Goal: Complete application form

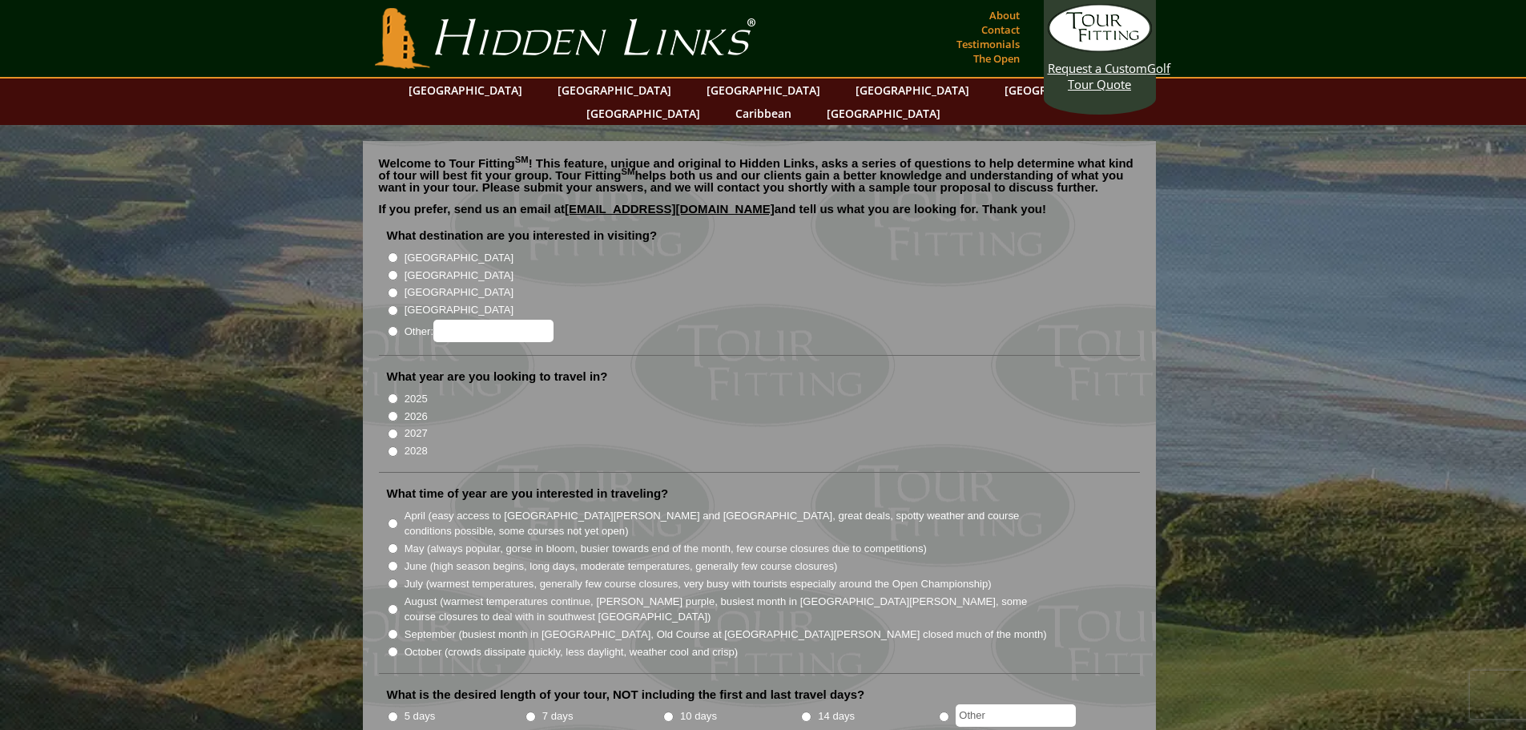
click at [392, 270] on input "[GEOGRAPHIC_DATA]" at bounding box center [393, 275] width 10 height 10
radio input "true"
click at [393, 446] on input "2028" at bounding box center [393, 451] width 10 height 10
radio input "true"
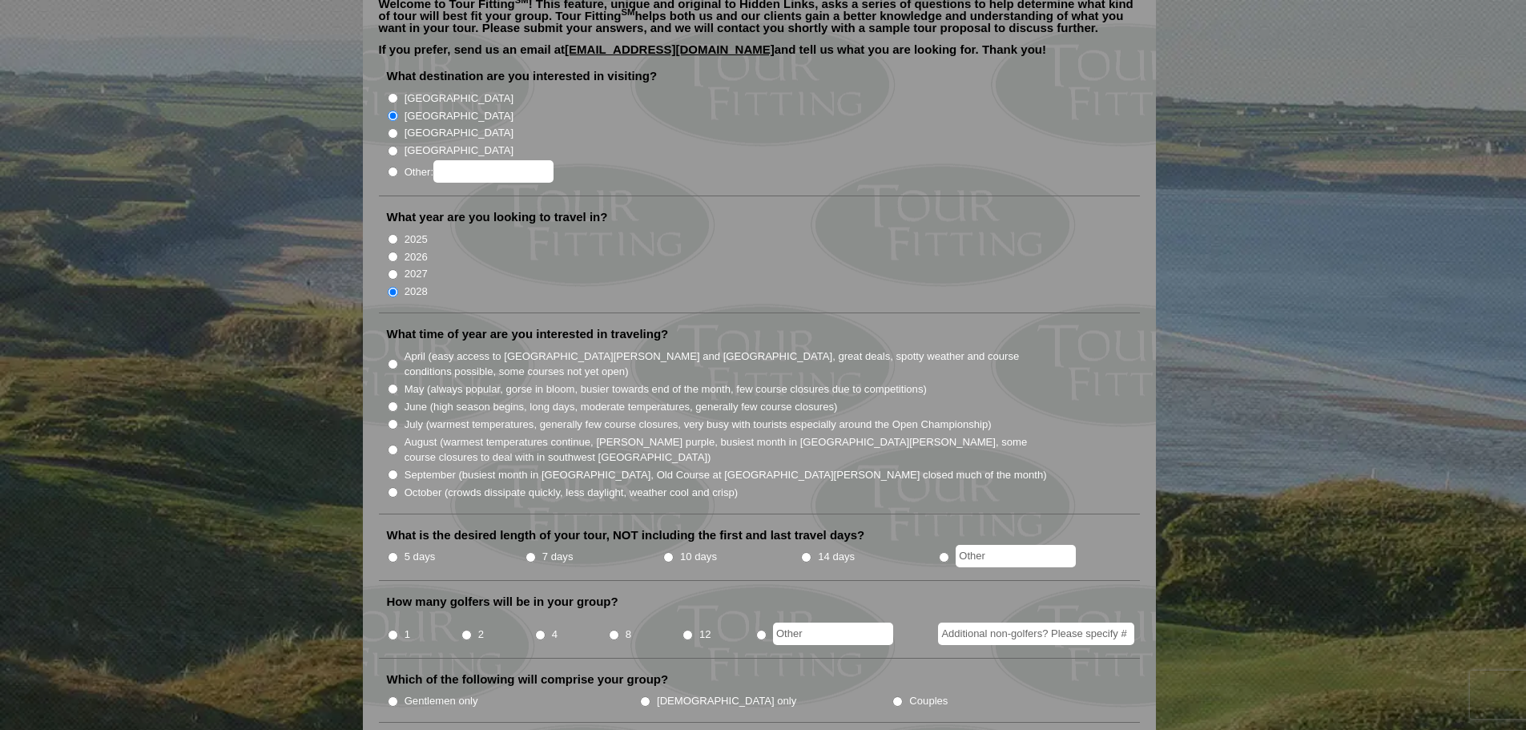
scroll to position [240, 0]
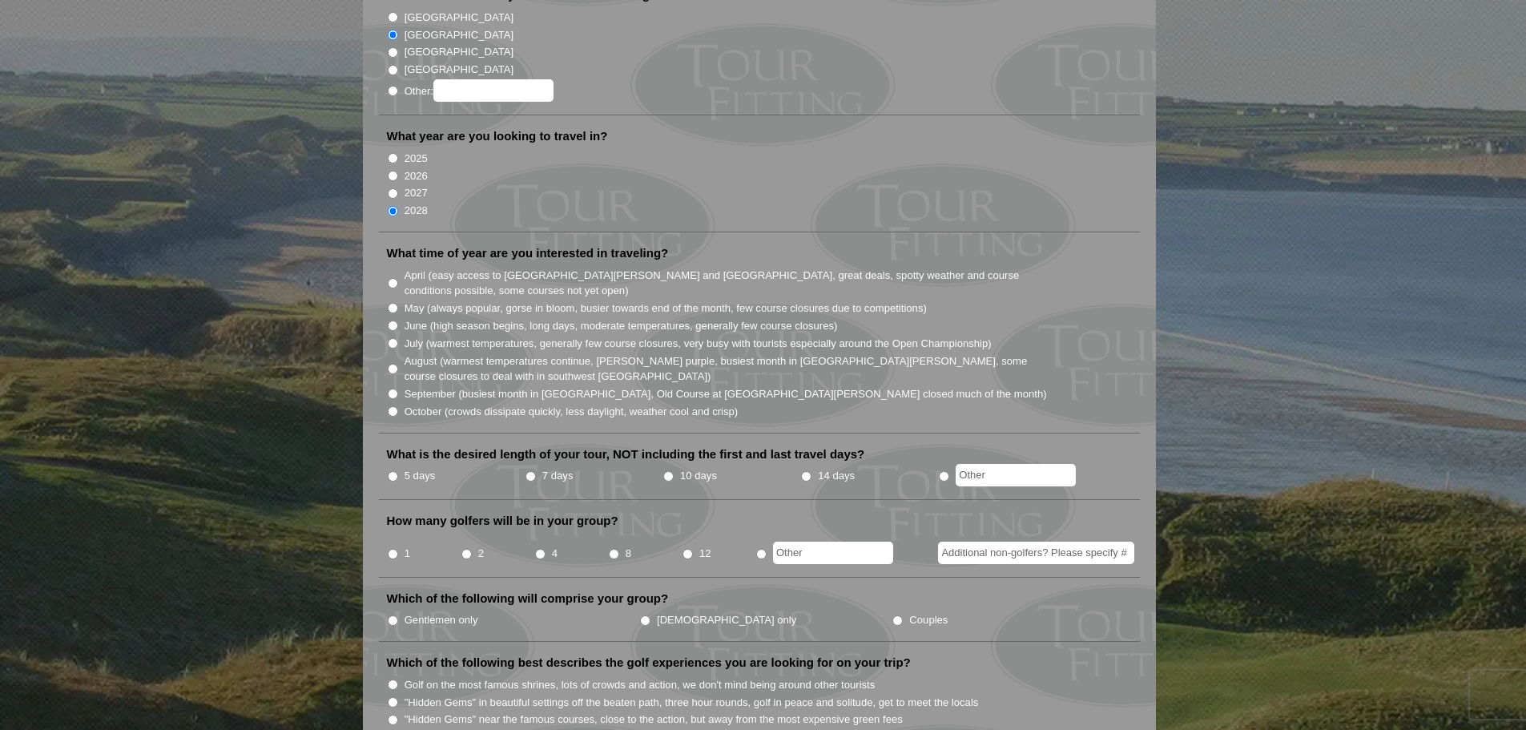
click at [392, 278] on input "April (easy access to [GEOGRAPHIC_DATA][PERSON_NAME] and [GEOGRAPHIC_DATA], gre…" at bounding box center [393, 283] width 10 height 10
radio input "true"
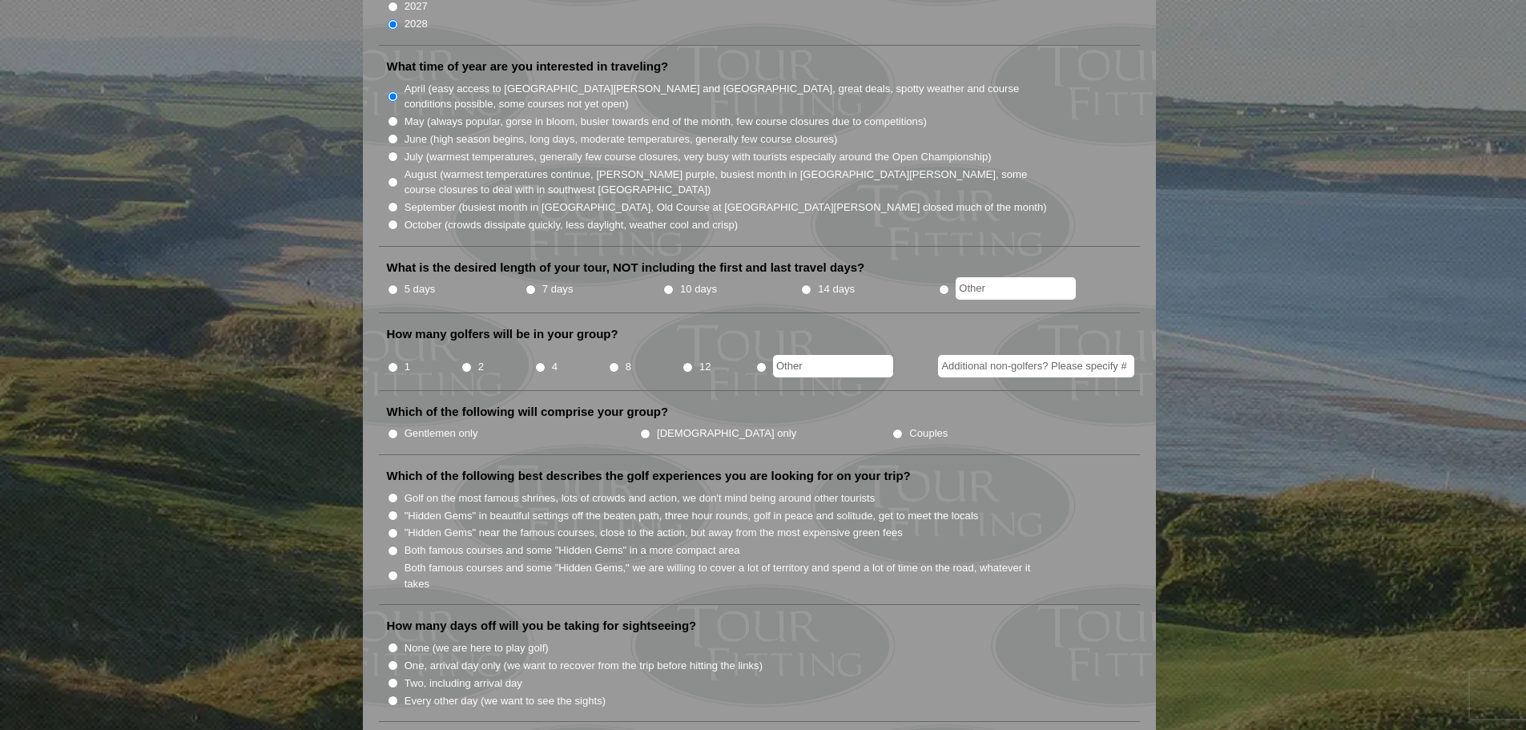
scroll to position [481, 0]
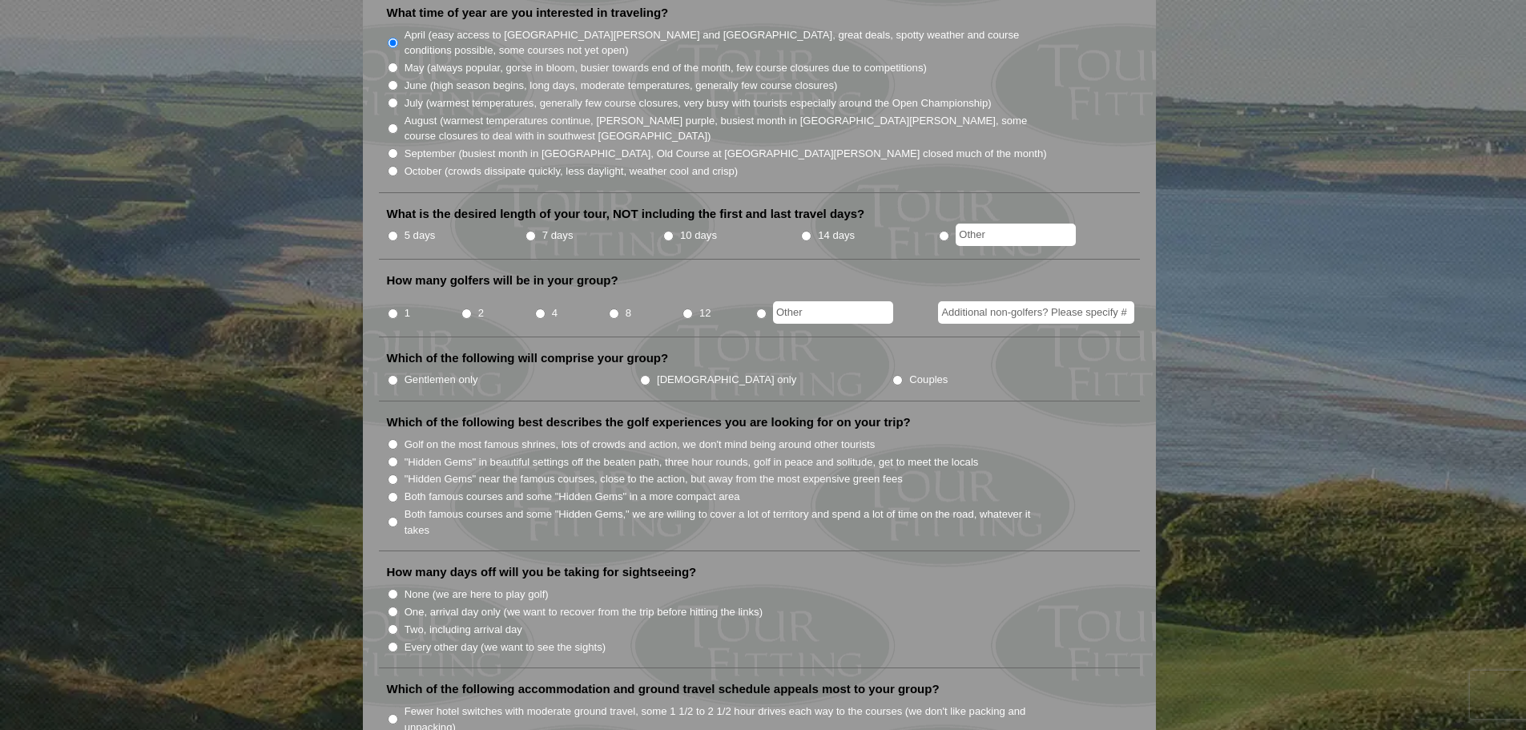
click at [393, 231] on input "5 days" at bounding box center [393, 236] width 10 height 10
radio input "true"
click at [536, 308] on input "4" at bounding box center [540, 313] width 10 height 10
radio input "true"
drag, startPoint x: 392, startPoint y: 351, endPoint x: 391, endPoint y: 360, distance: 9.6
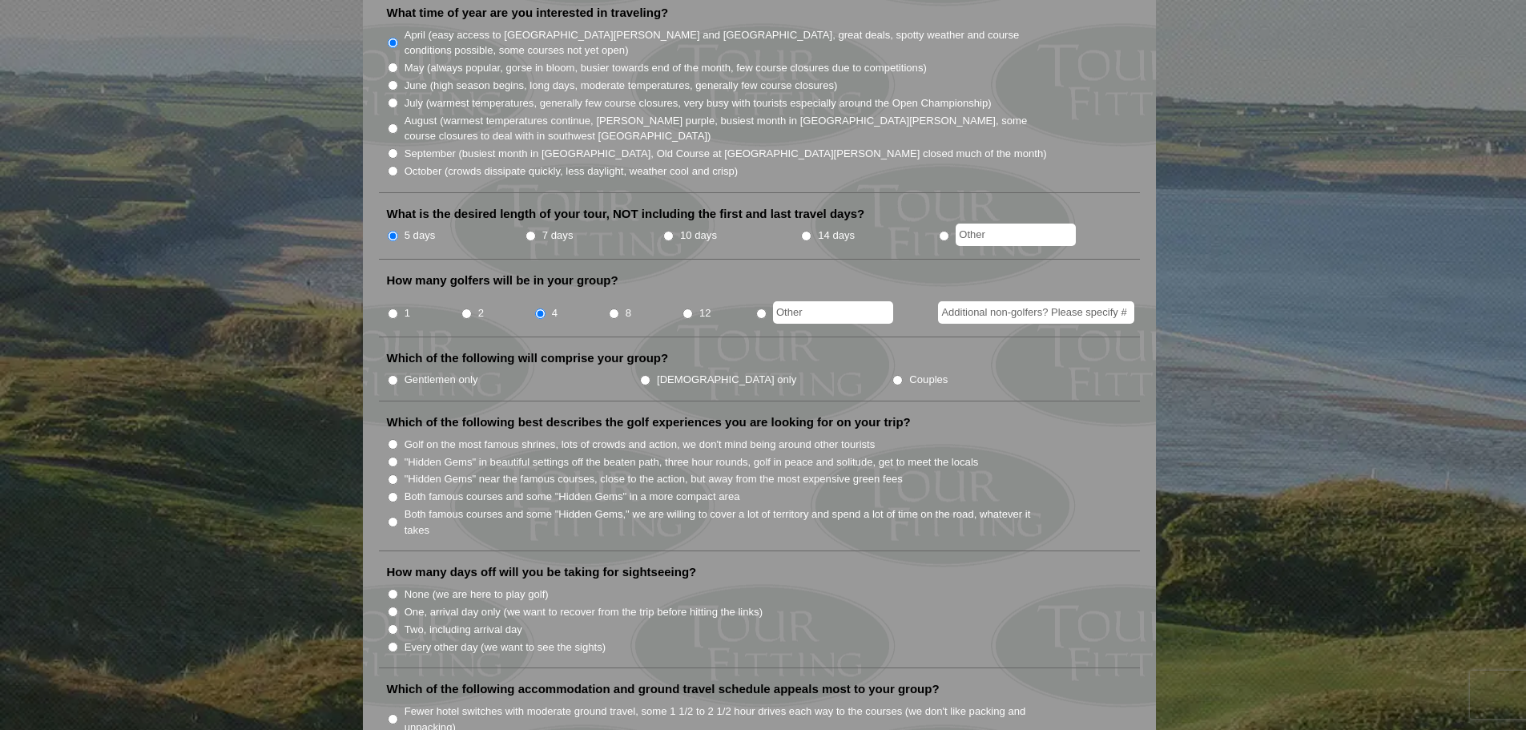
click at [390, 370] on li "Gentlemen only" at bounding box center [513, 379] width 252 height 18
click at [391, 375] on input "Gentlemen only" at bounding box center [393, 380] width 10 height 10
radio input "true"
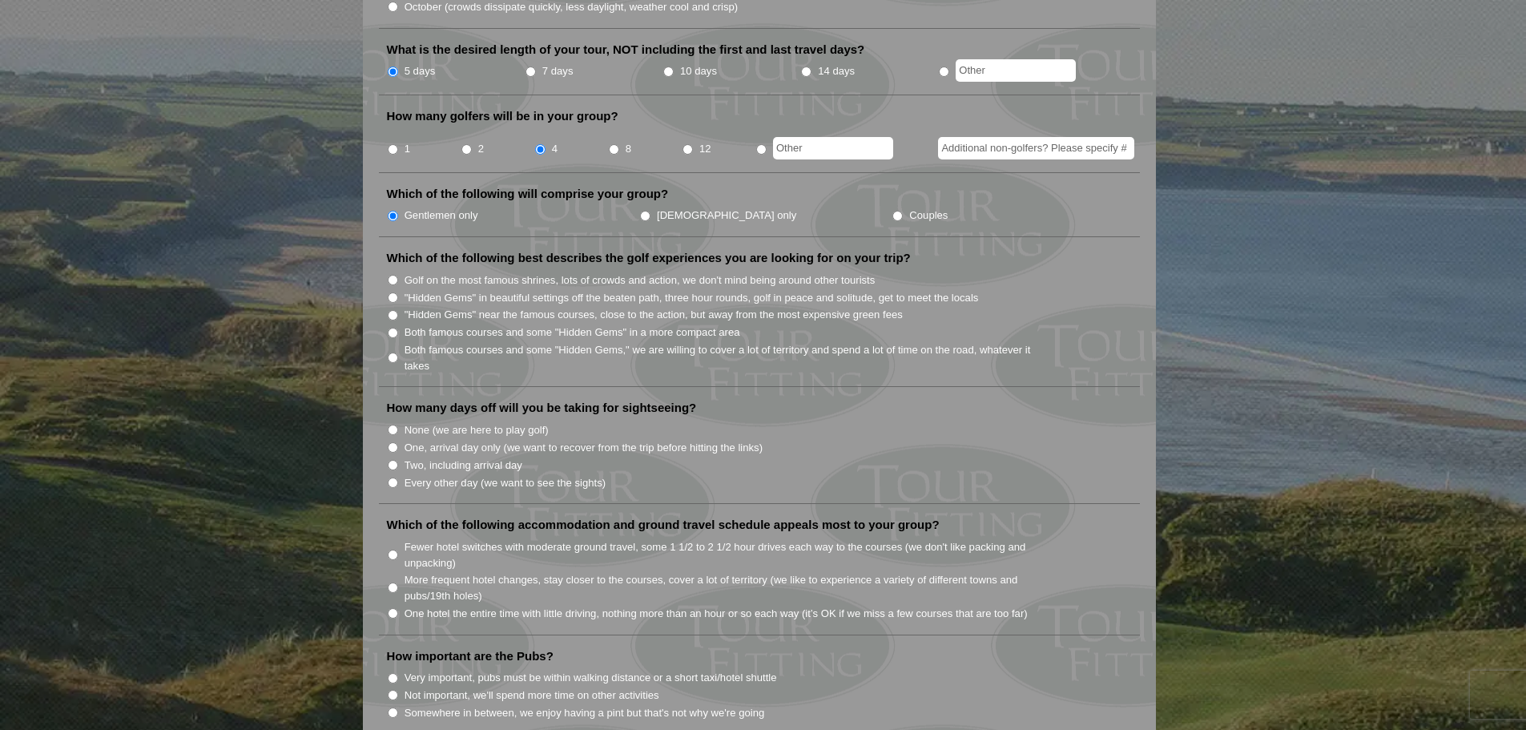
scroll to position [721, 0]
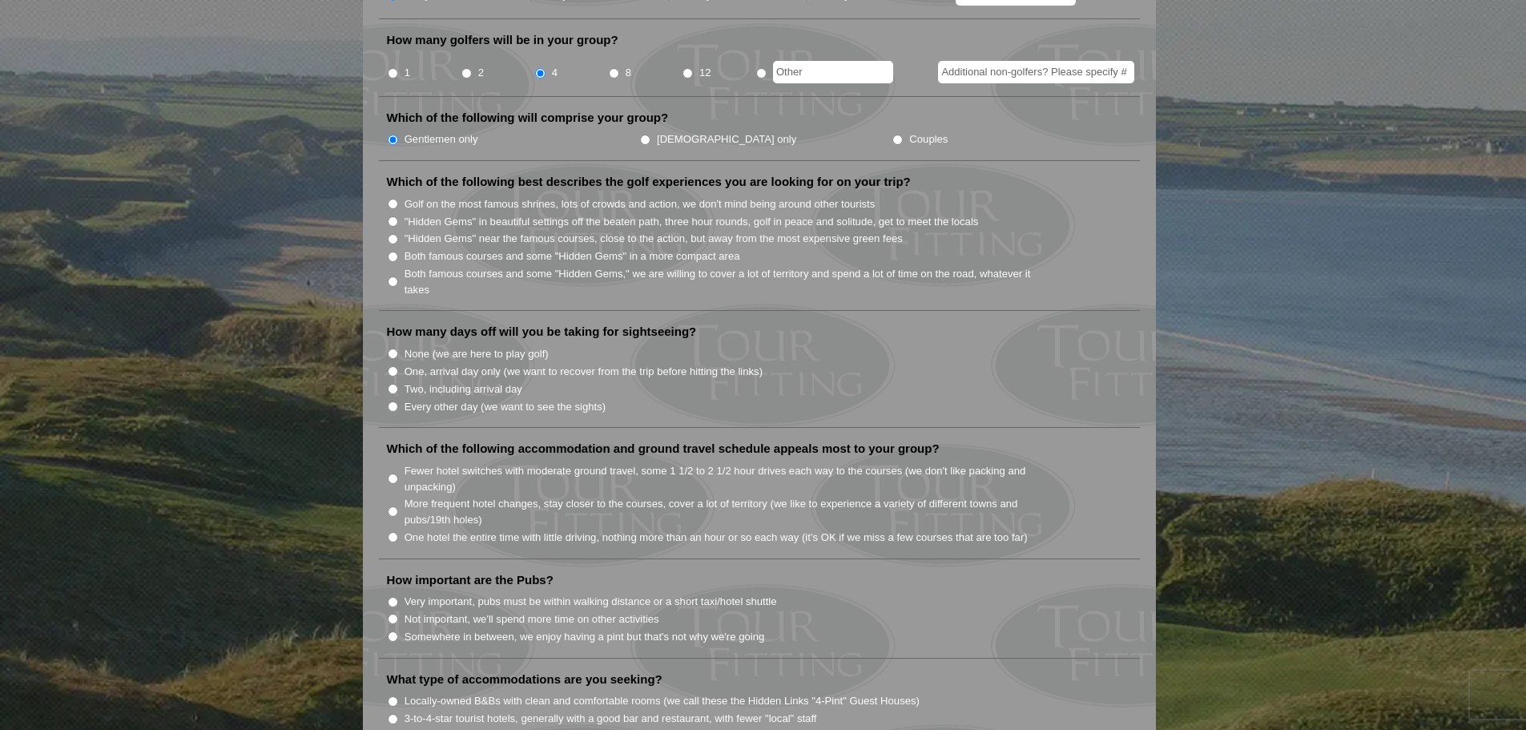
click at [395, 199] on input "Golf on the most famous shrines, lots of crowds and action, we don't mind being…" at bounding box center [393, 204] width 10 height 10
radio input "true"
click at [392, 216] on input ""Hidden Gems" in beautiful settings off the beaten path, three hour rounds, gol…" at bounding box center [393, 221] width 10 height 10
radio input "true"
click at [392, 199] on input "Golf on the most famous shrines, lots of crowds and action, we don't mind being…" at bounding box center [393, 204] width 10 height 10
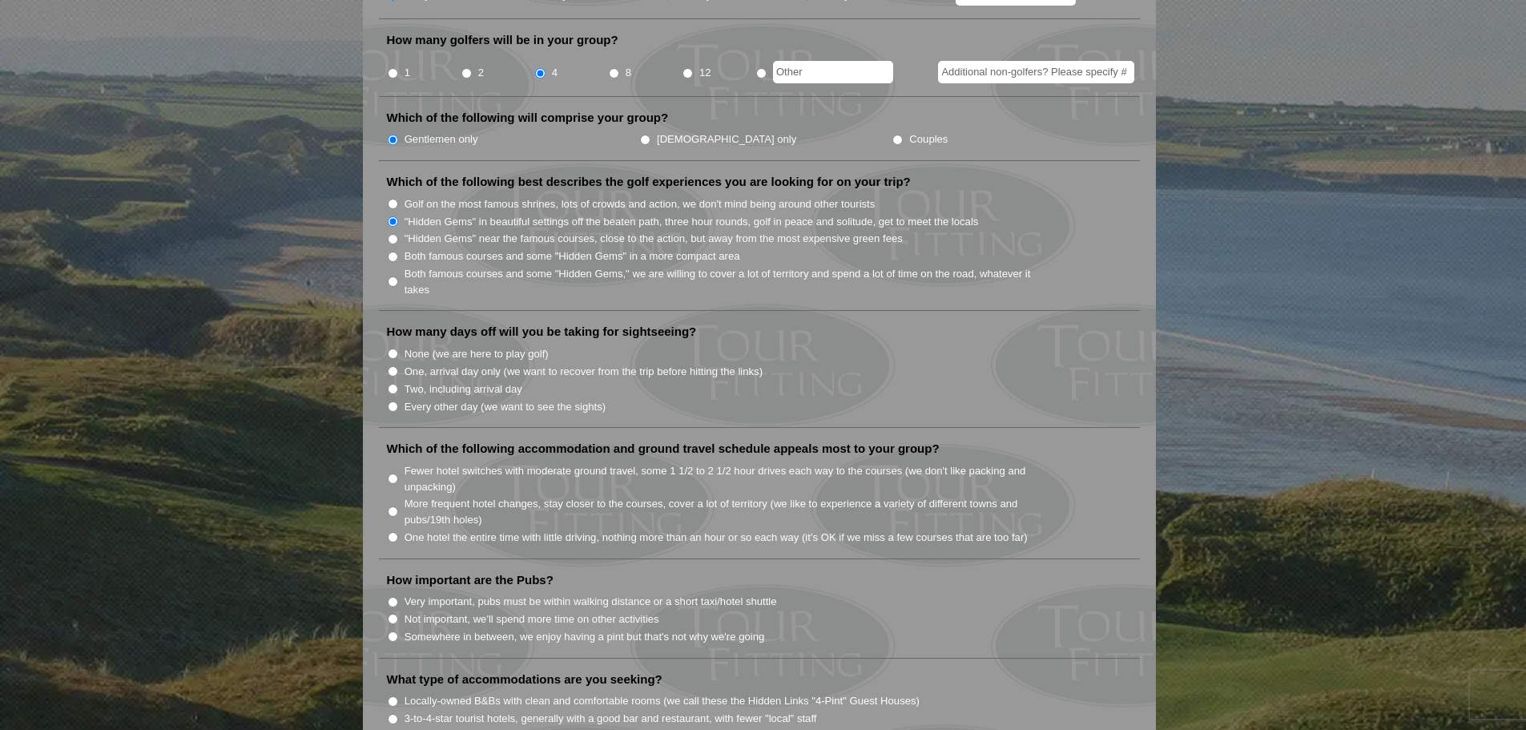
radio input "true"
click at [394, 251] on input "Both famous courses and some "Hidden Gems" in a more compact area" at bounding box center [393, 256] width 10 height 10
radio input "true"
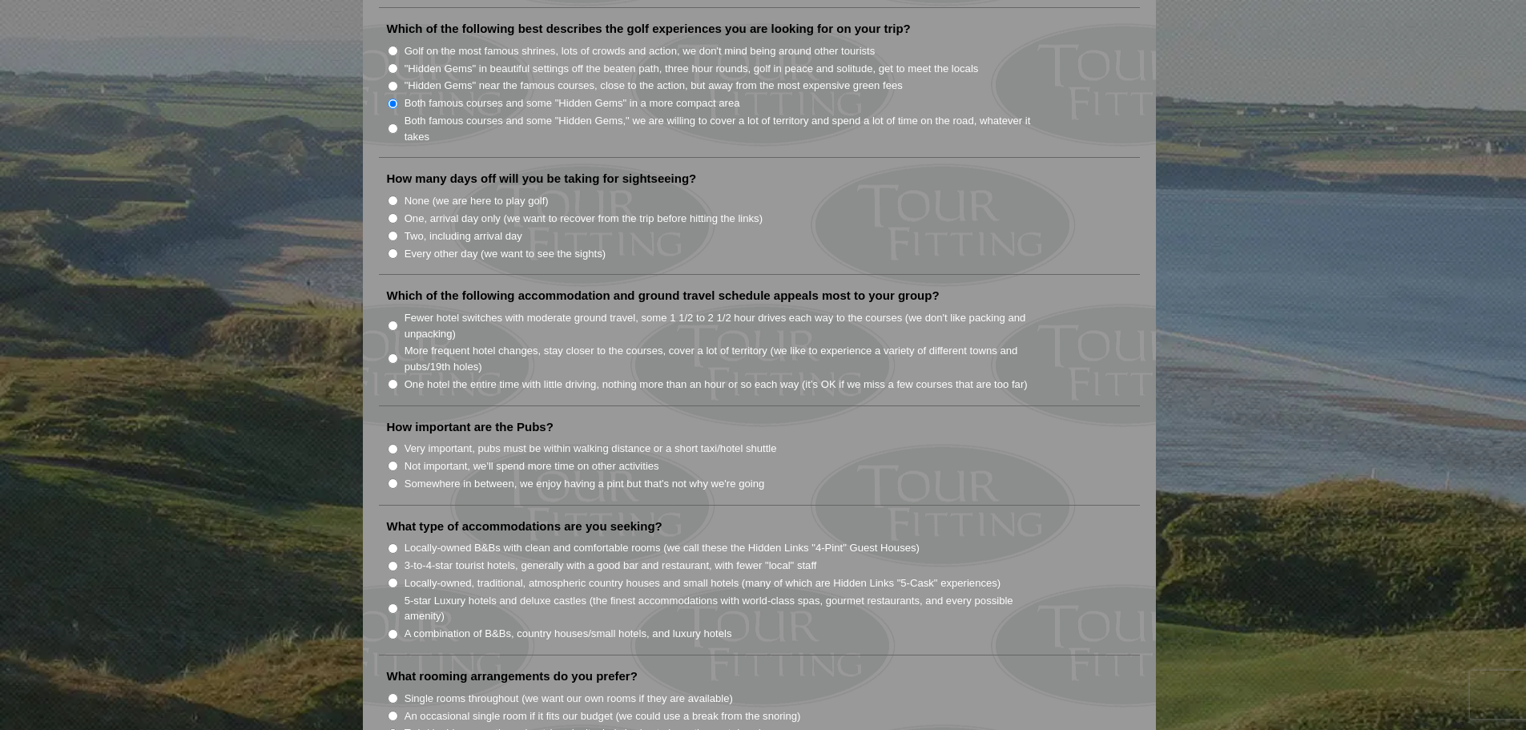
scroll to position [881, 0]
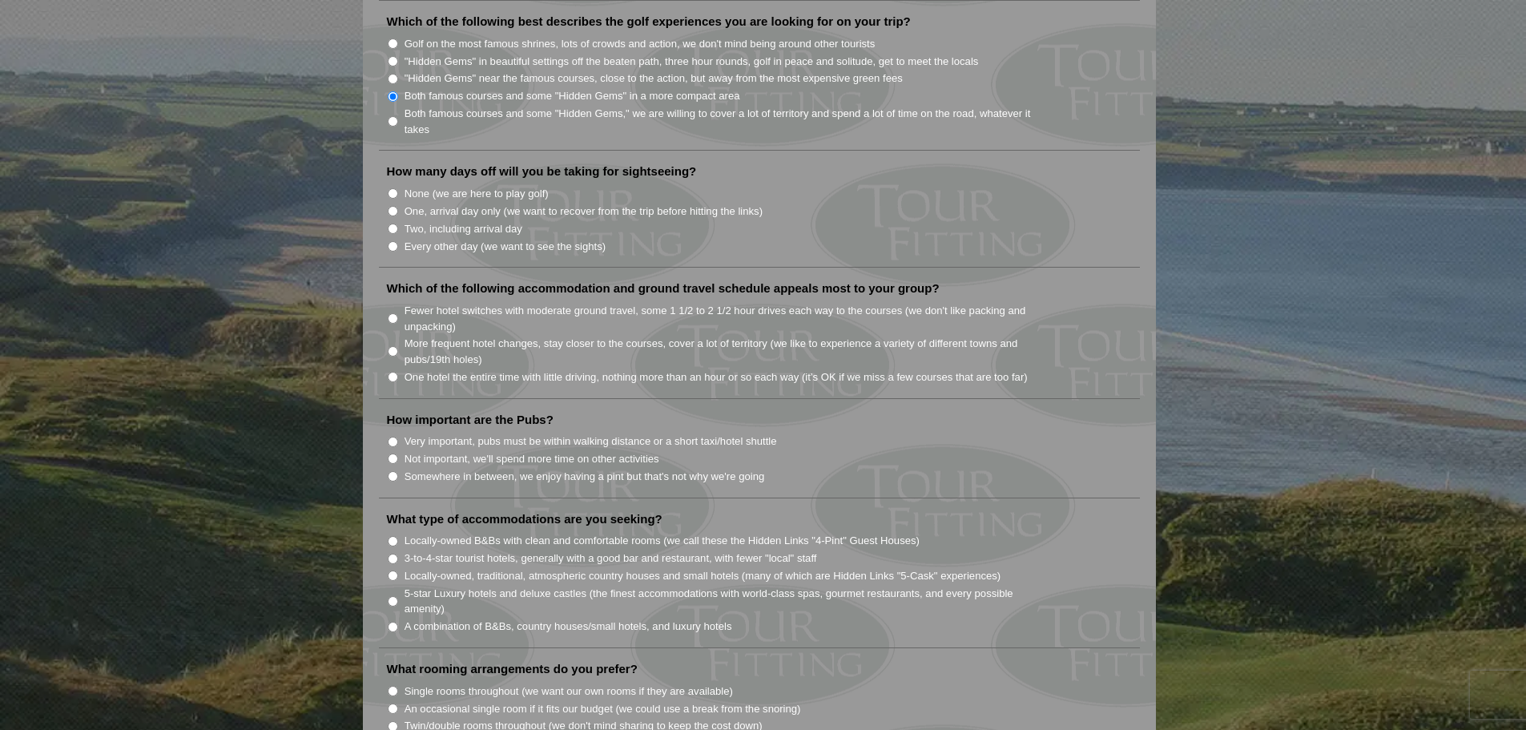
click at [391, 188] on input "None (we are here to play golf)" at bounding box center [393, 193] width 10 height 10
radio input "true"
click at [396, 313] on input "Fewer hotel switches with moderate ground travel, some 1 1/2 to 2 1/2 hour driv…" at bounding box center [393, 318] width 10 height 10
radio input "true"
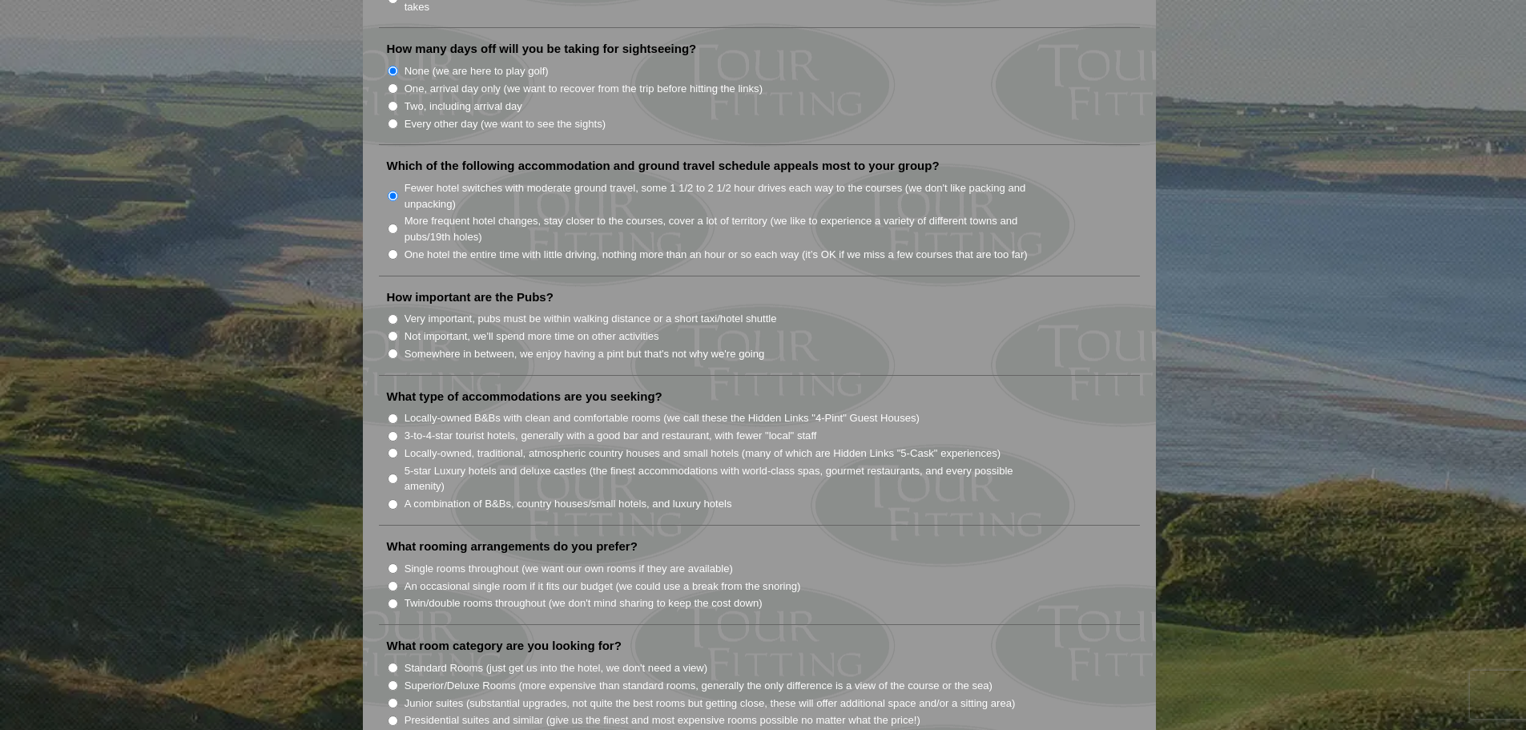
scroll to position [1041, 0]
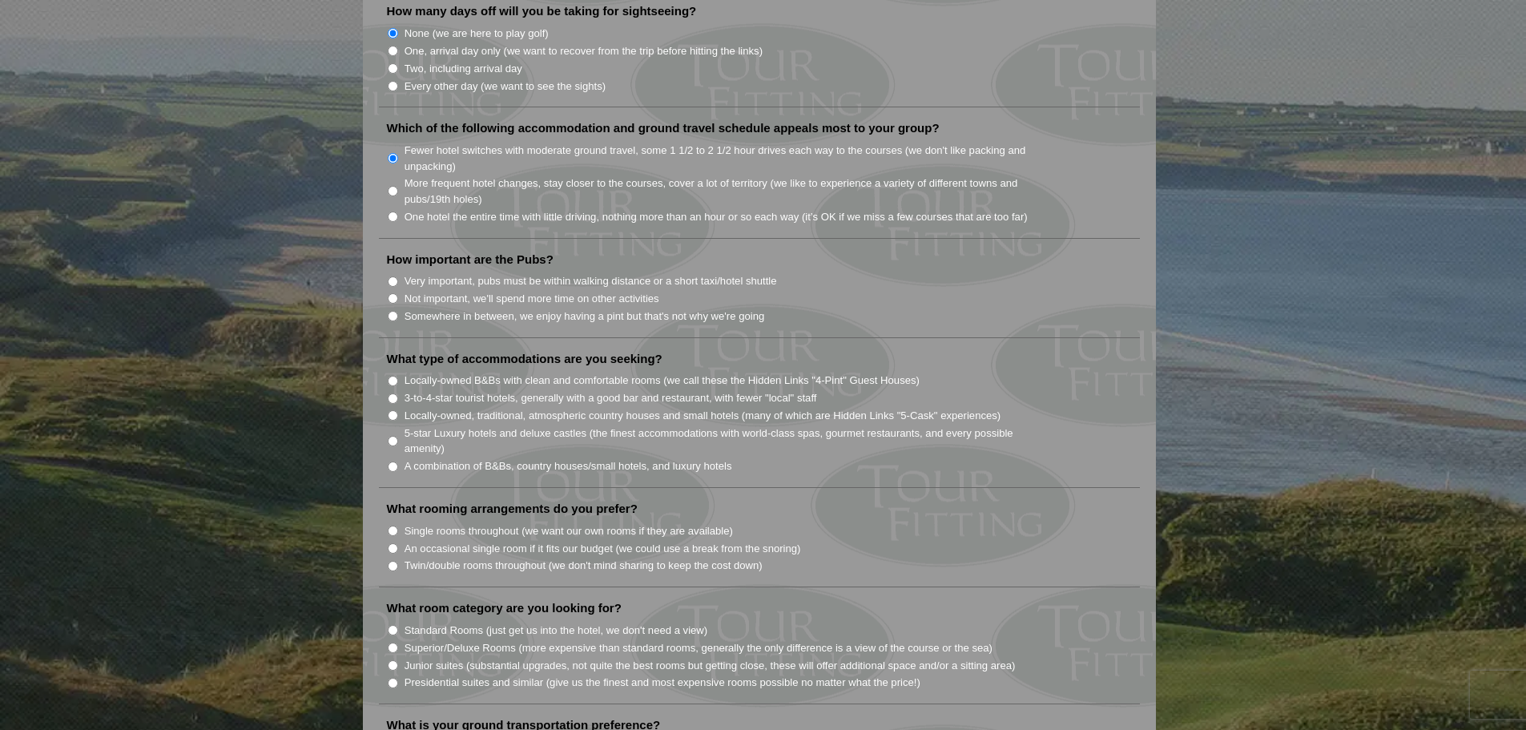
click at [392, 276] on input "Very important, pubs must be within walking distance or a short taxi/hotel shut…" at bounding box center [393, 281] width 10 height 10
radio input "true"
click at [396, 461] on input "A combination of B&Bs, country houses/small hotels, and luxury hotels" at bounding box center [393, 466] width 10 height 10
radio input "true"
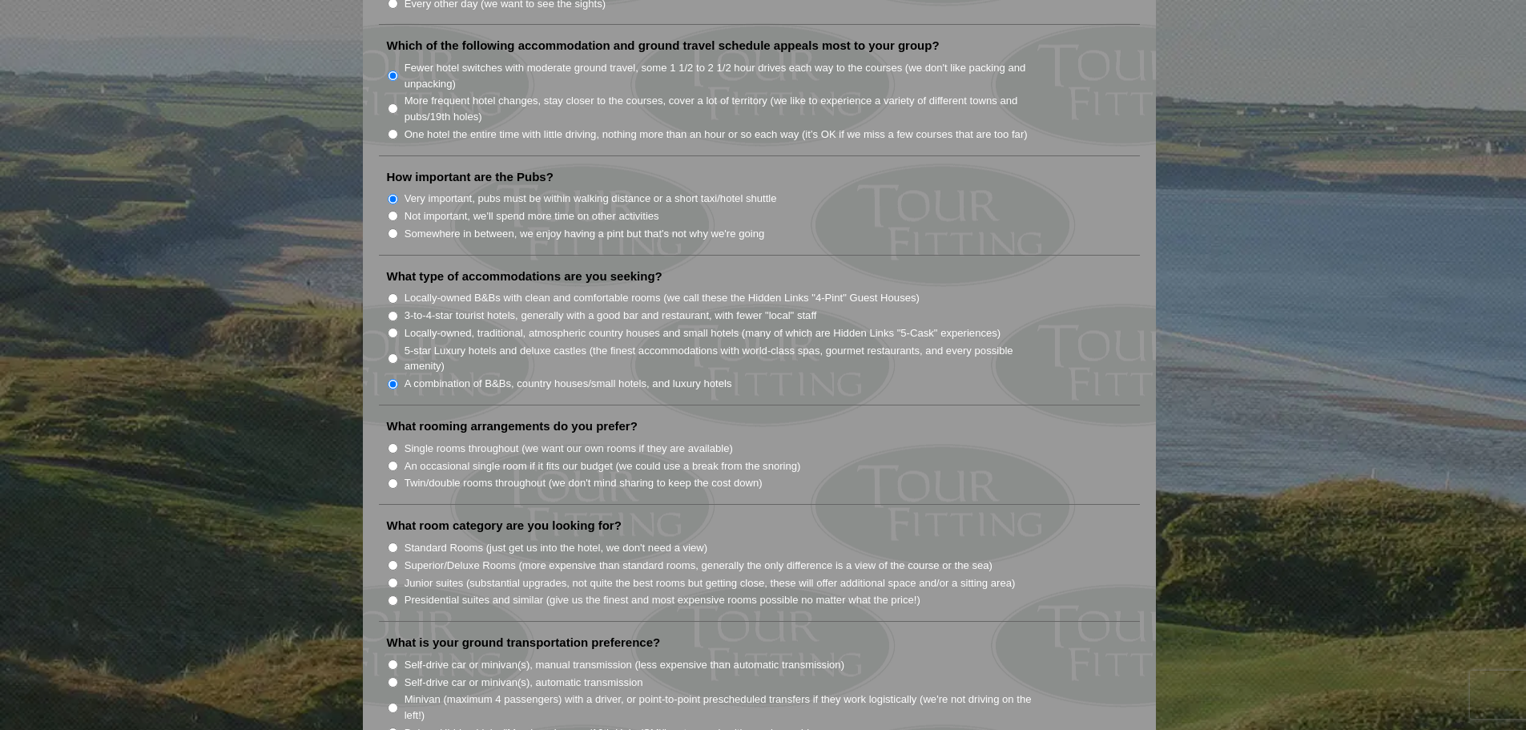
scroll to position [1281, 0]
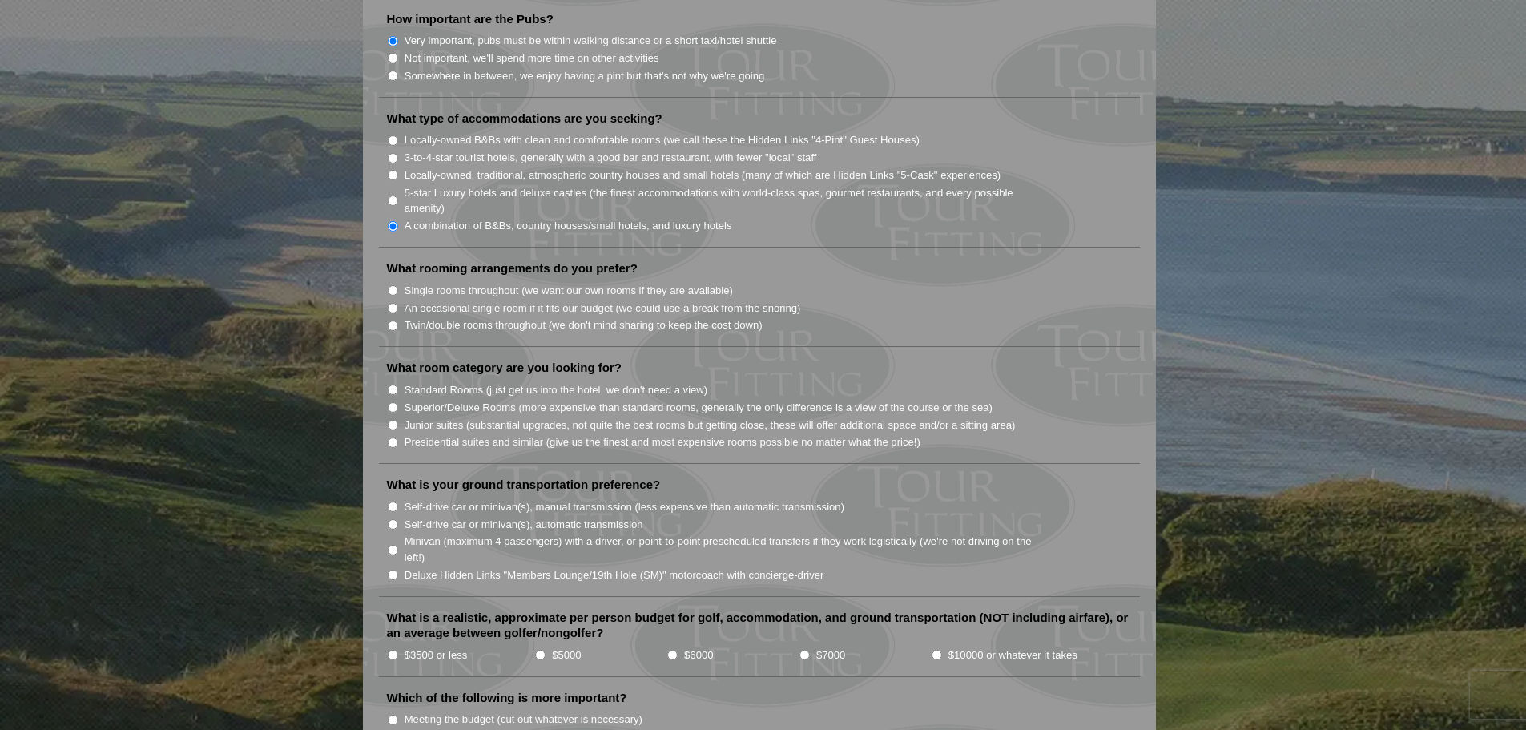
click at [395, 285] on input "Single rooms throughout (we want our own rooms if they are available)" at bounding box center [393, 290] width 10 height 10
radio input "true"
click at [396, 318] on li "What rooming arrangements do you prefer? Single rooms throughout (we want our o…" at bounding box center [759, 303] width 761 height 86
click at [393, 320] on input "Twin/double rooms throughout (we don't mind sharing to keep the cost down)" at bounding box center [393, 325] width 10 height 10
radio input "true"
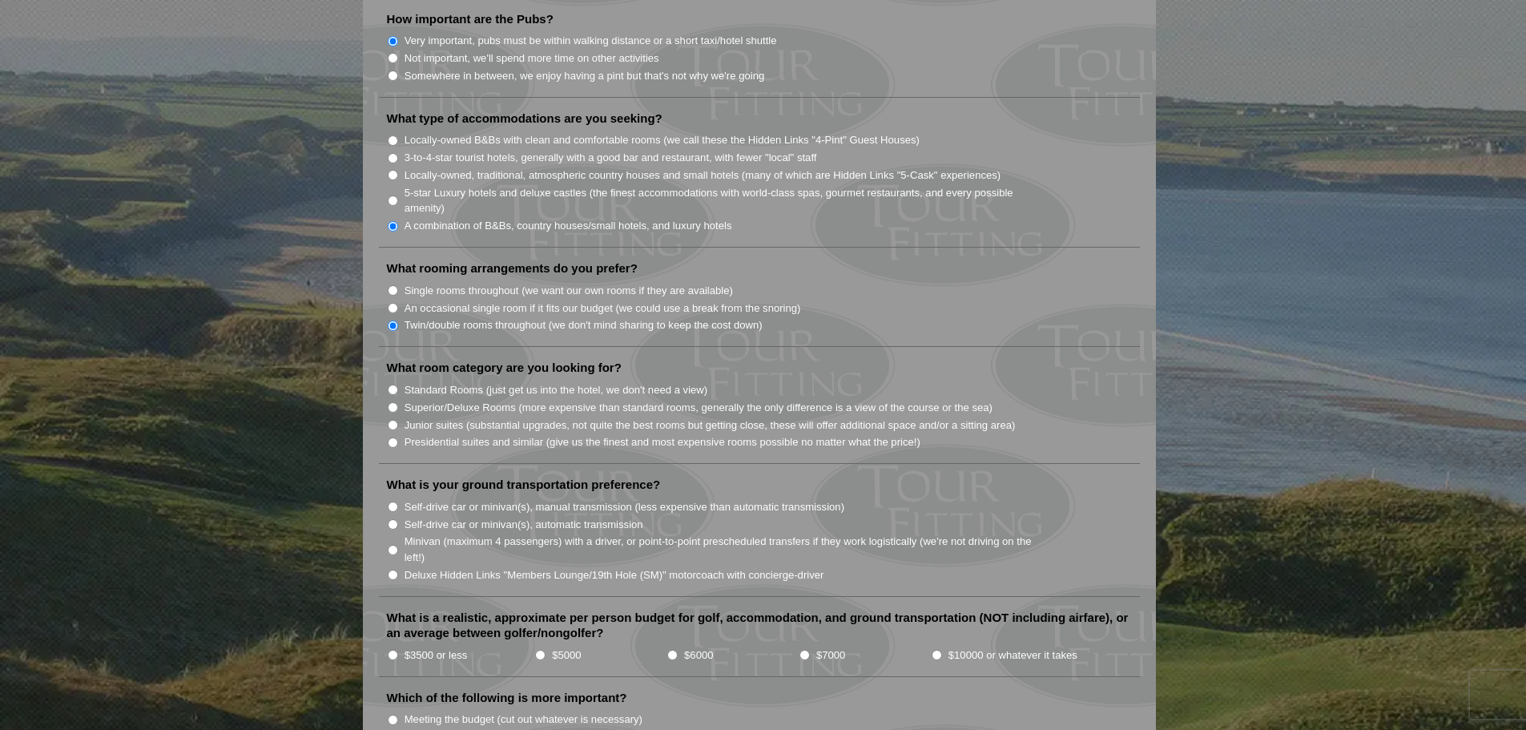
click at [394, 384] on input "Standard Rooms (just get us into the hotel, we don't need a view)" at bounding box center [393, 389] width 10 height 10
radio input "true"
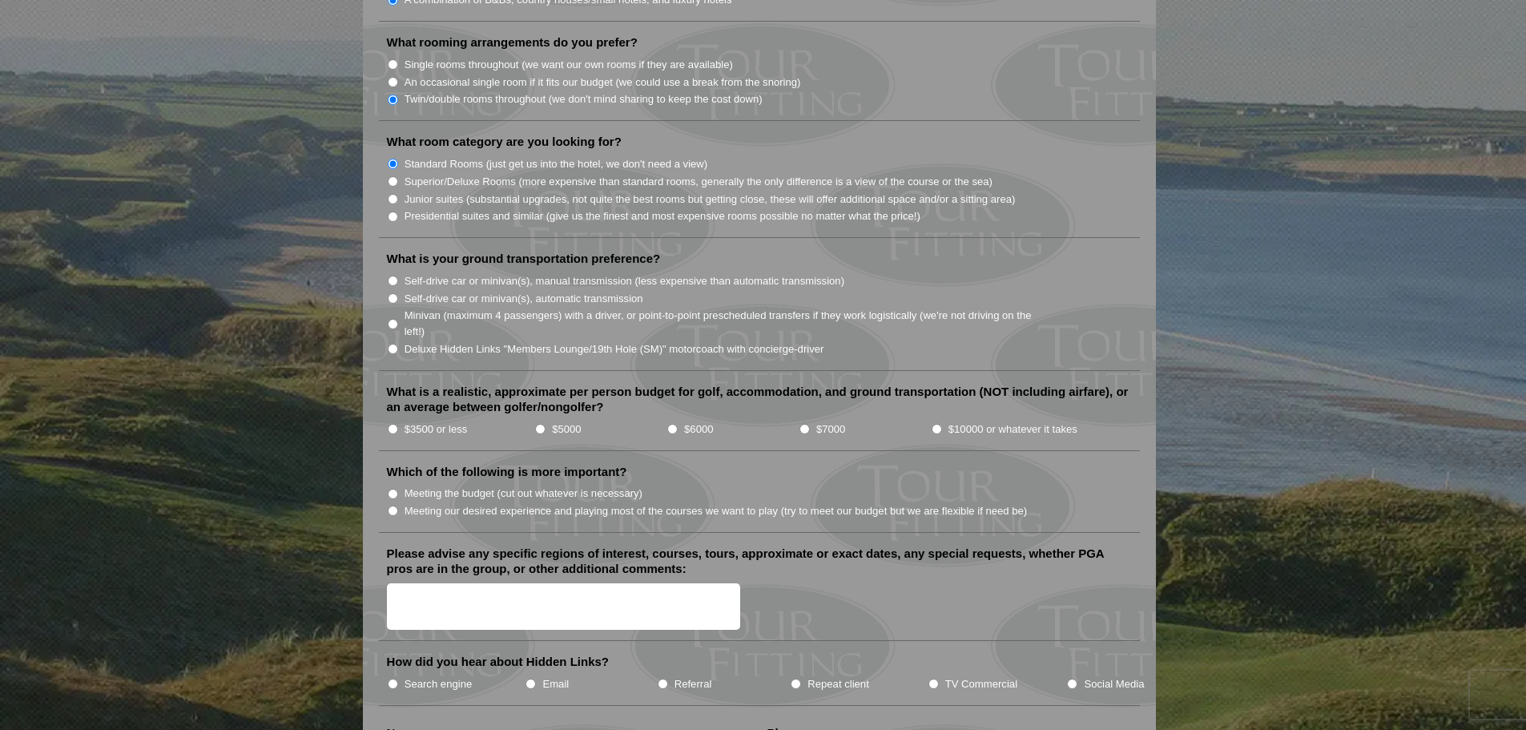
scroll to position [1522, 0]
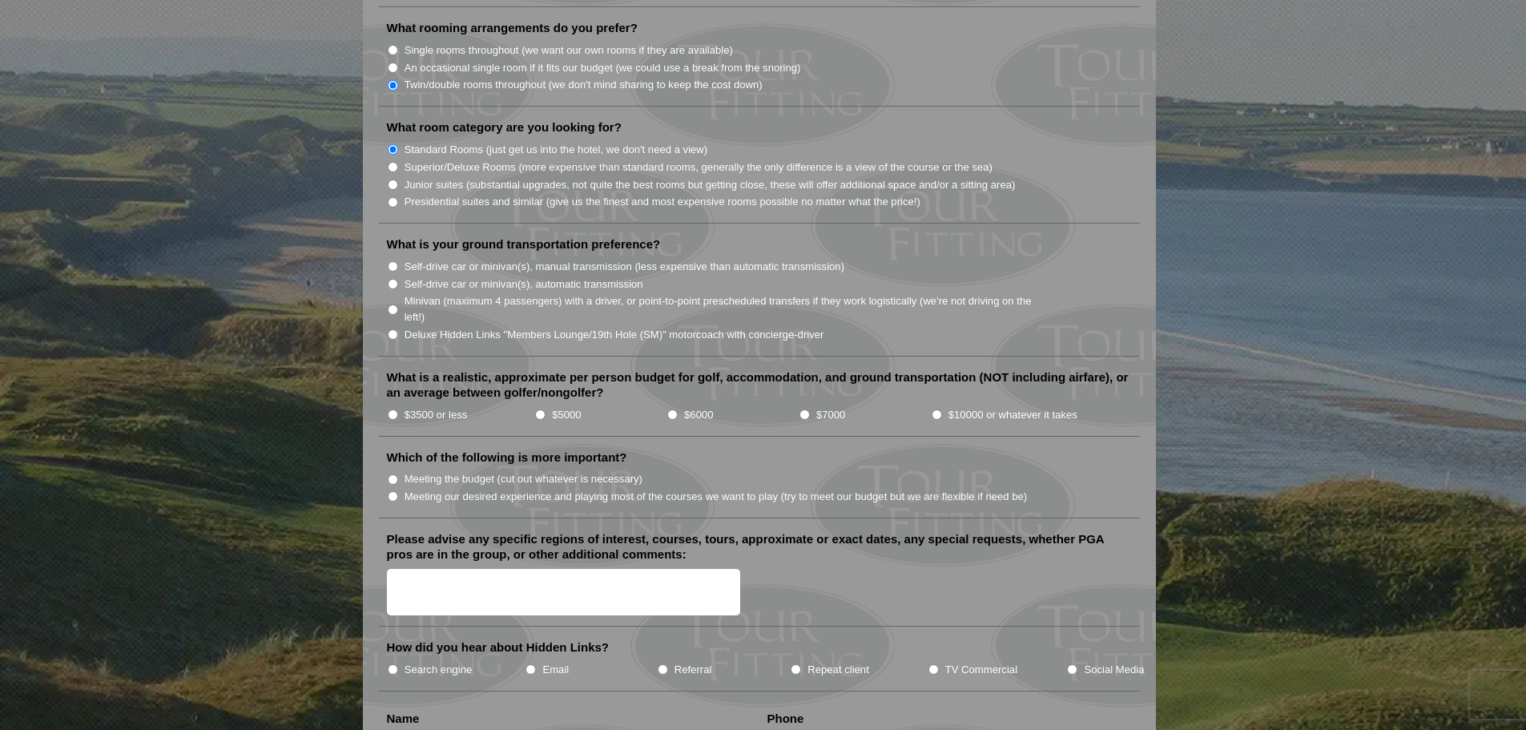
click at [396, 257] on li "Self-drive car or minivan(s), manual transmission (less expensive than automati…" at bounding box center [766, 266] width 758 height 18
click at [394, 261] on input "Self-drive car or minivan(s), manual transmission (less expensive than automati…" at bounding box center [393, 266] width 10 height 10
radio input "true"
click at [541, 409] on input "$5000" at bounding box center [540, 414] width 10 height 10
radio input "true"
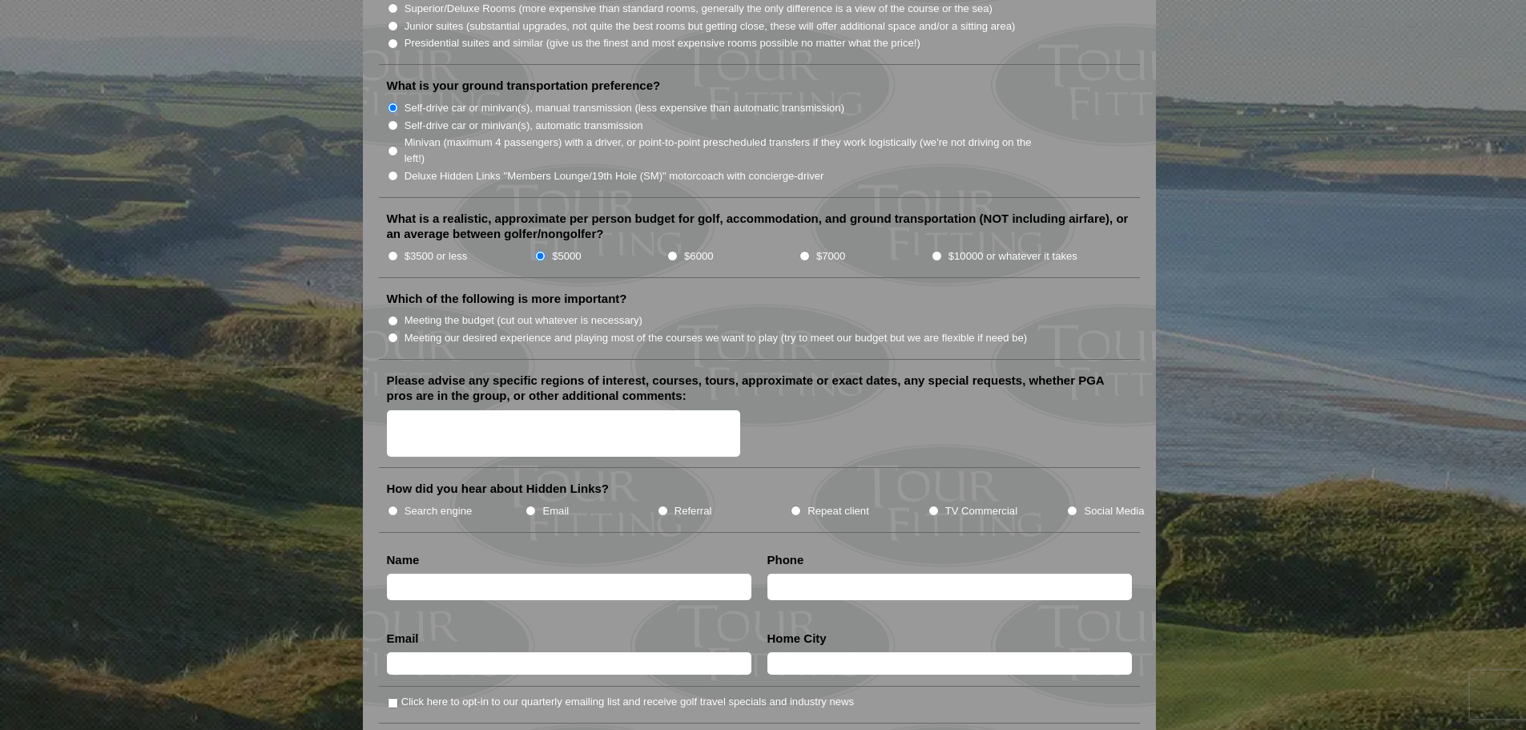
scroll to position [1682, 0]
click at [393, 314] on input "Meeting the budget (cut out whatever is necessary)" at bounding box center [393, 319] width 10 height 10
radio input "true"
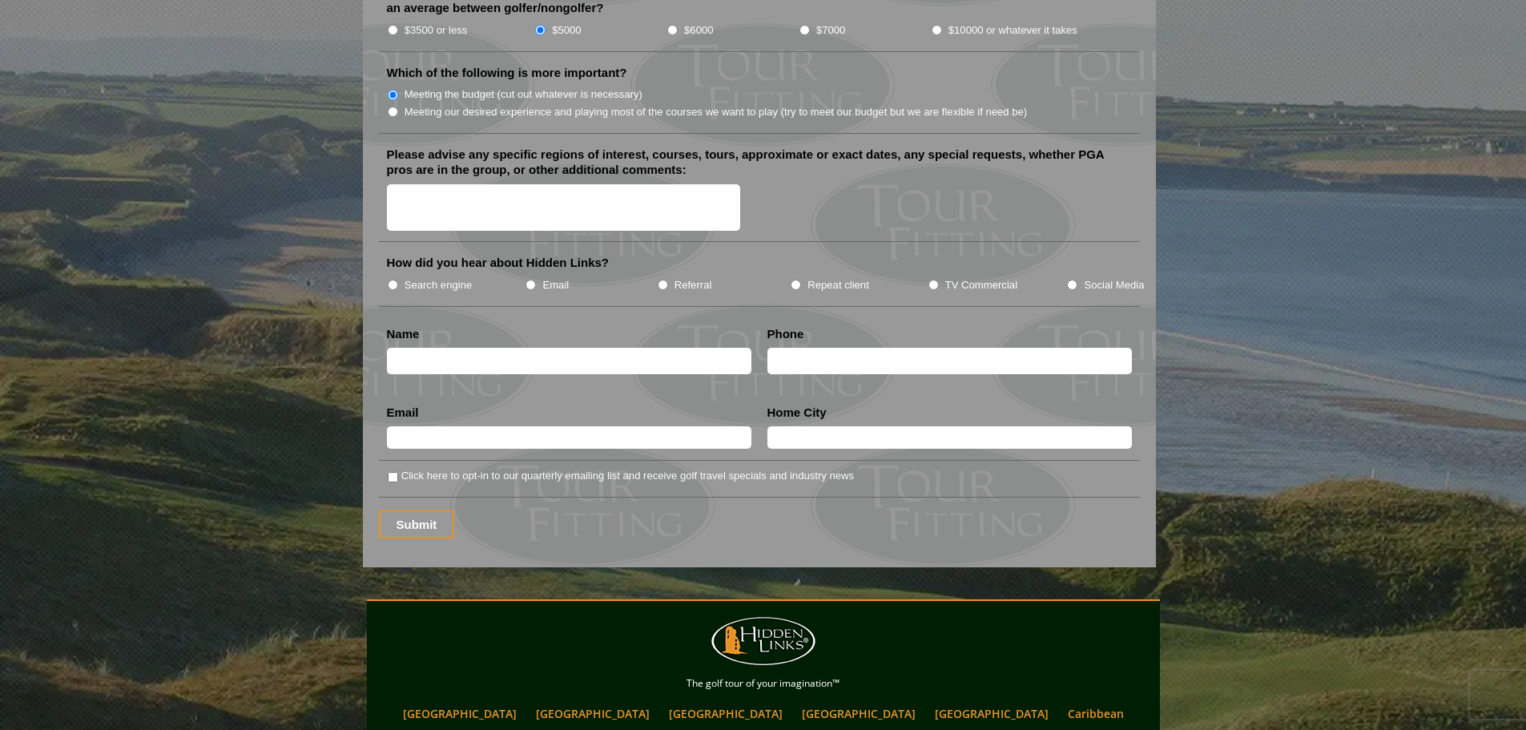
scroll to position [1922, 0]
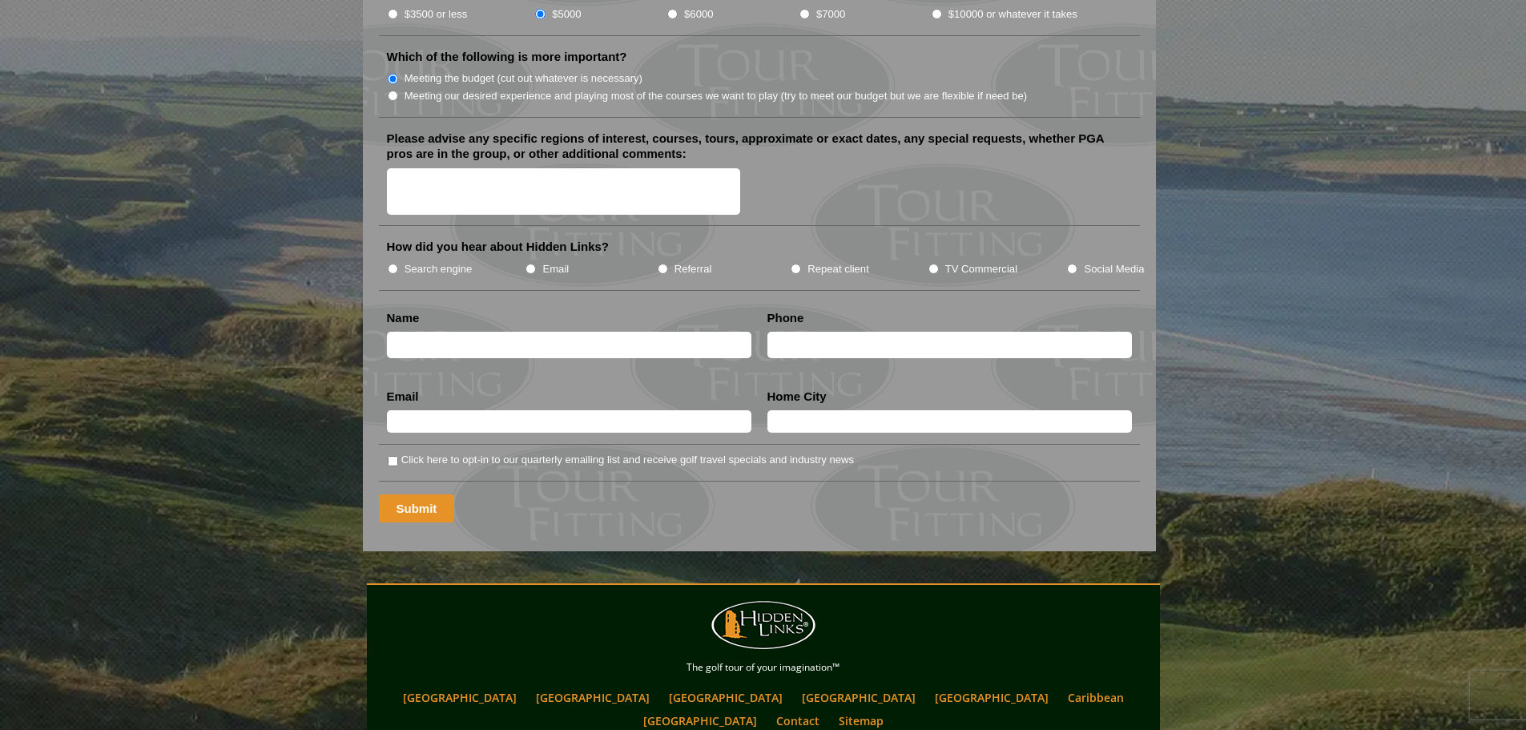
click at [432, 494] on input "Submit" at bounding box center [417, 508] width 76 height 28
